Goal: Task Accomplishment & Management: Manage account settings

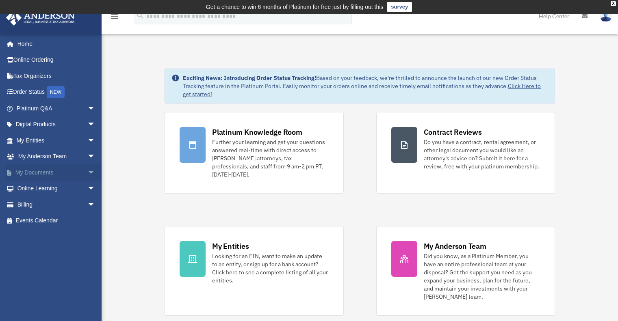
click at [33, 173] on link "My Documents arrow_drop_down" at bounding box center [57, 173] width 102 height 16
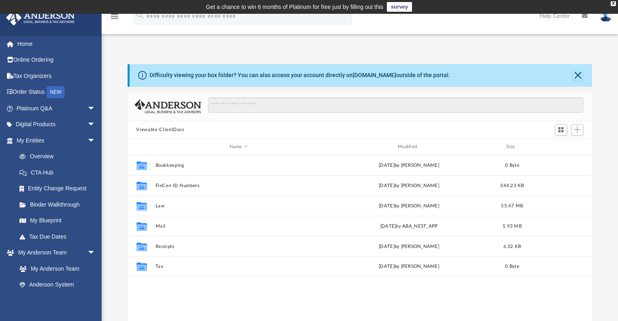
scroll to position [7, 7]
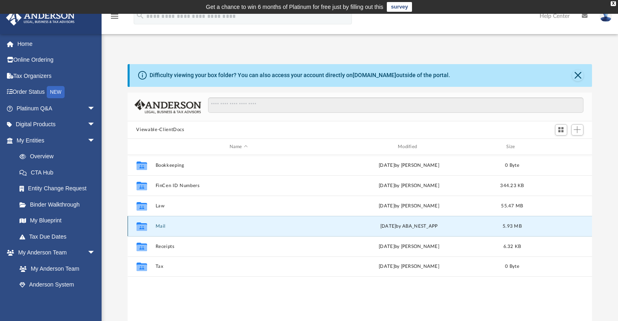
click at [163, 226] on button "Mail" at bounding box center [238, 226] width 167 height 5
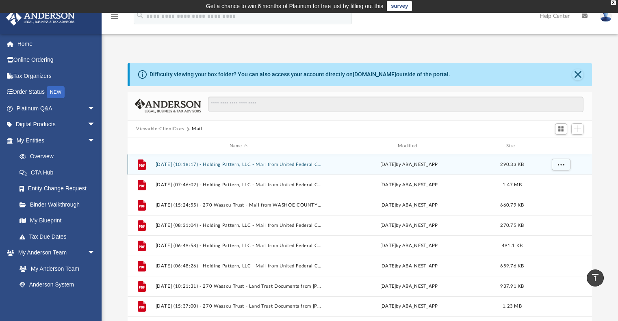
scroll to position [0, 0]
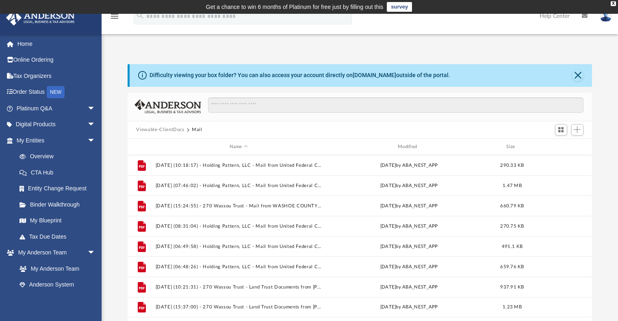
click at [609, 18] on img at bounding box center [606, 16] width 12 height 12
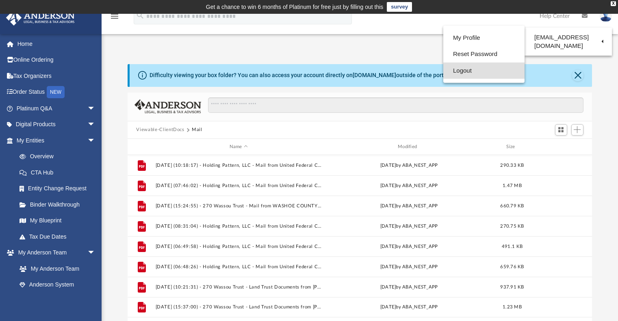
click at [459, 70] on link "Logout" at bounding box center [483, 71] width 81 height 17
